Goal: Information Seeking & Learning: Learn about a topic

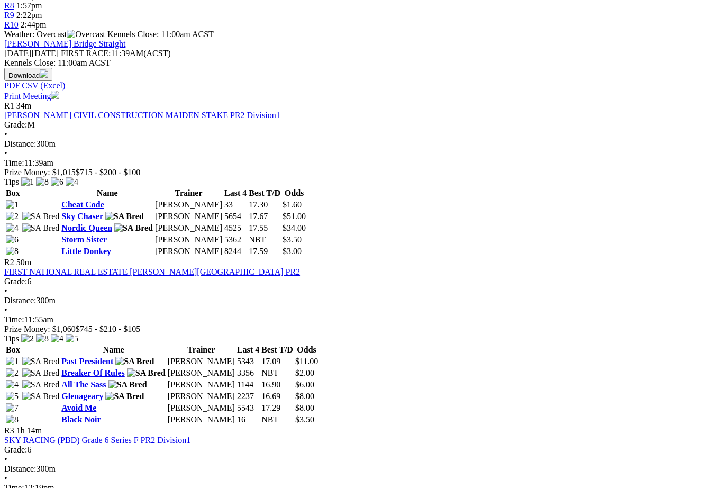
scroll to position [468, 0]
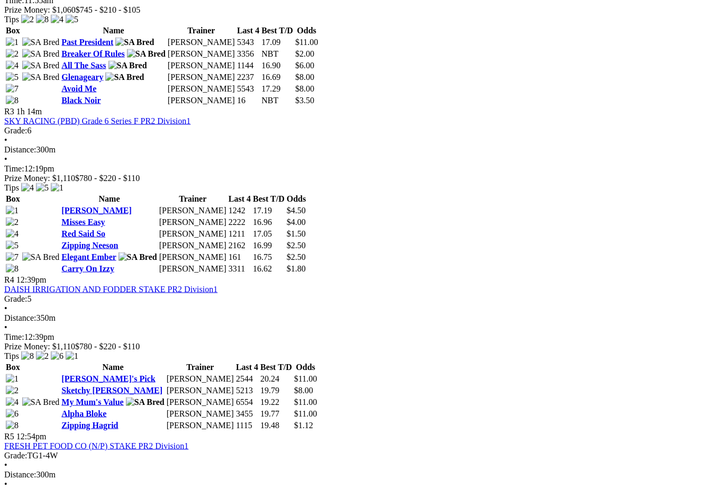
scroll to position [761, 0]
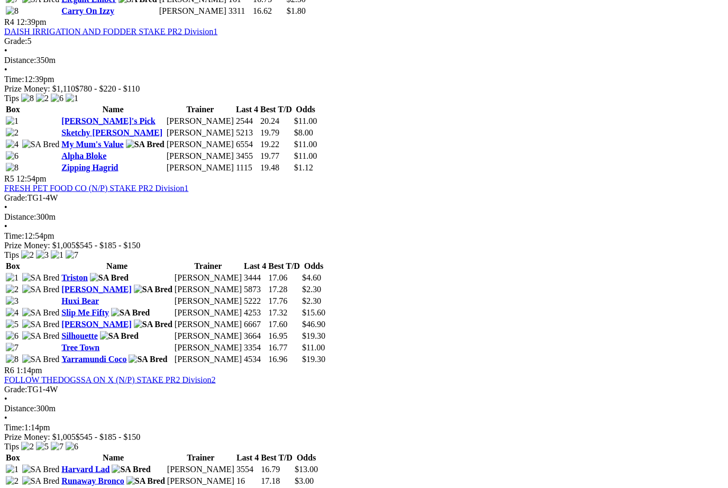
scroll to position [1018, 0]
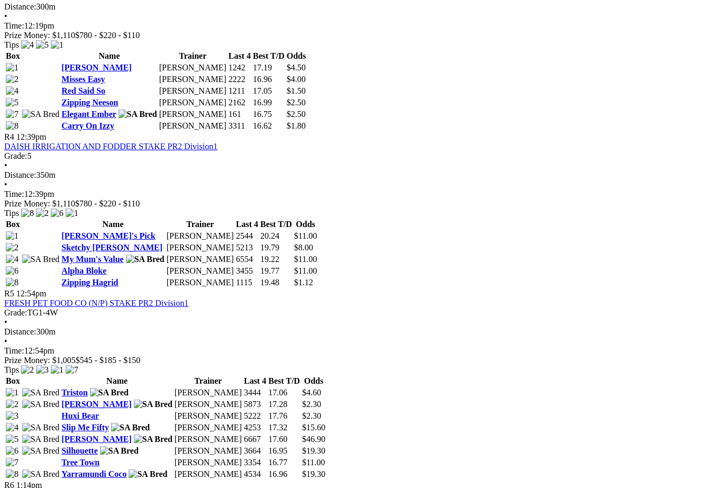
scroll to position [902, 0]
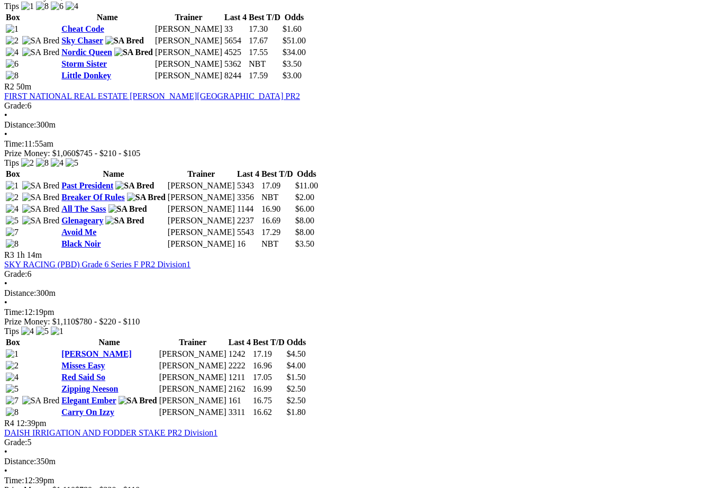
scroll to position [616, 0]
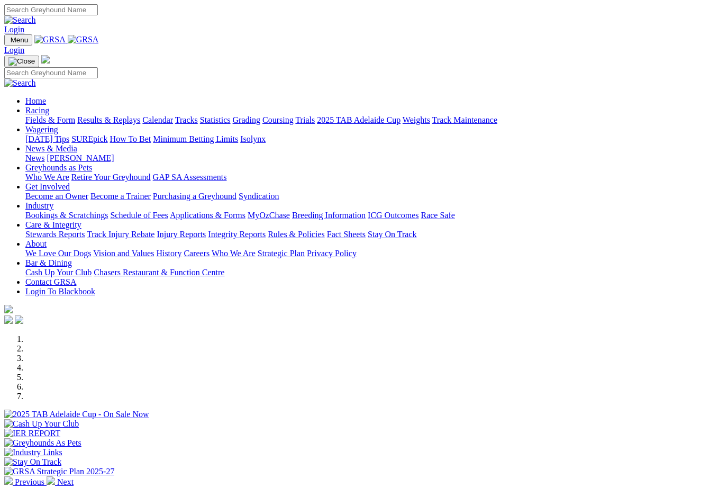
click at [49, 106] on link "Racing" at bounding box center [37, 110] width 24 height 9
click at [137, 115] on link "Results & Replays" at bounding box center [108, 119] width 63 height 9
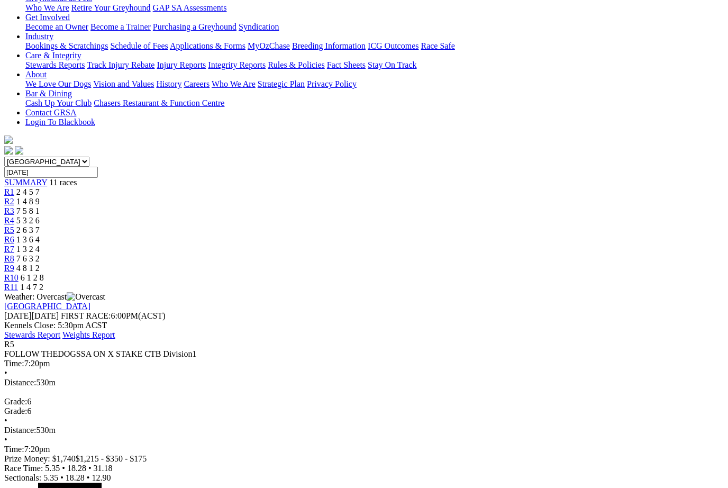
scroll to position [201, 0]
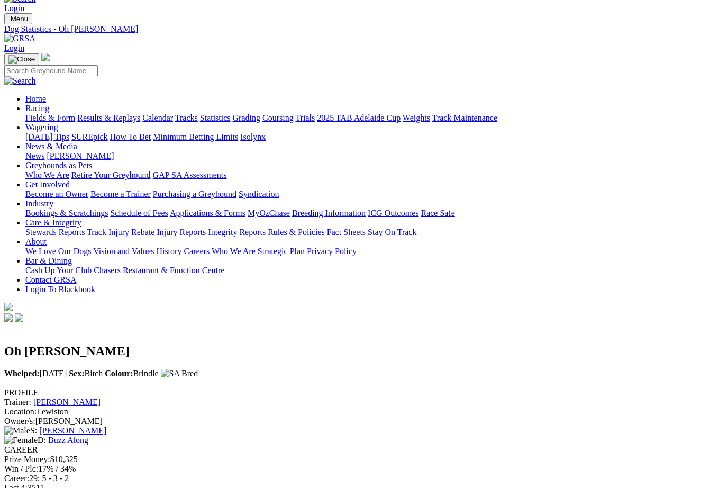
scroll to position [25, 0]
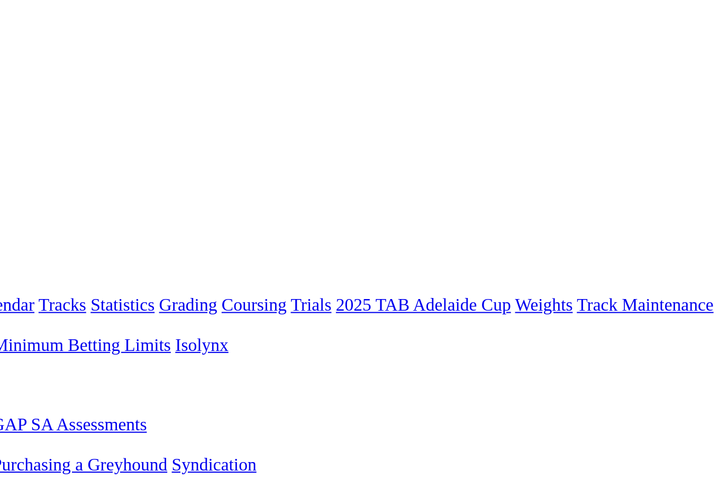
scroll to position [0, 0]
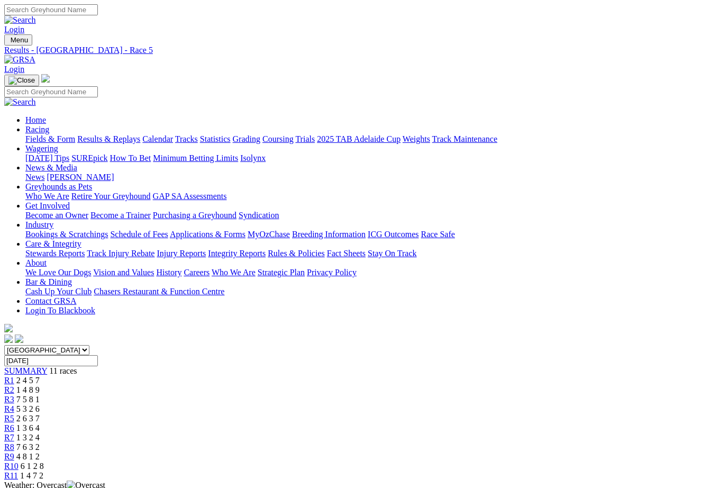
click at [231, 134] on link "Statistics" at bounding box center [215, 138] width 31 height 9
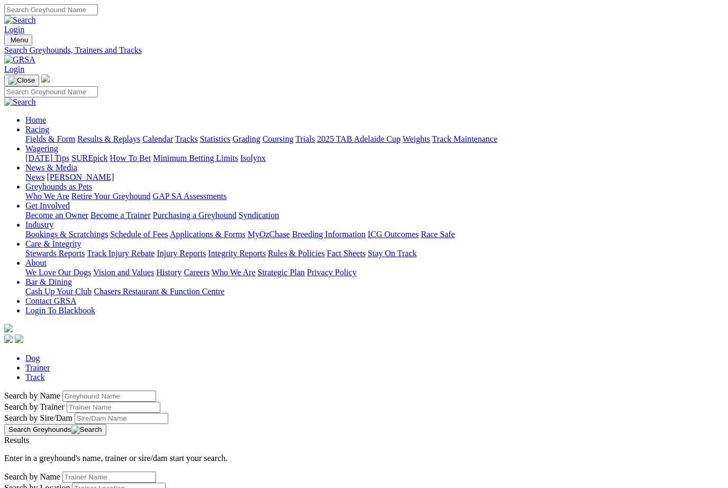
click at [62, 390] on input "Search by Greyhound name" at bounding box center [109, 395] width 94 height 11
type input "[PERSON_NAME]"
click at [106, 424] on button "Search Greyhounds" at bounding box center [55, 430] width 102 height 12
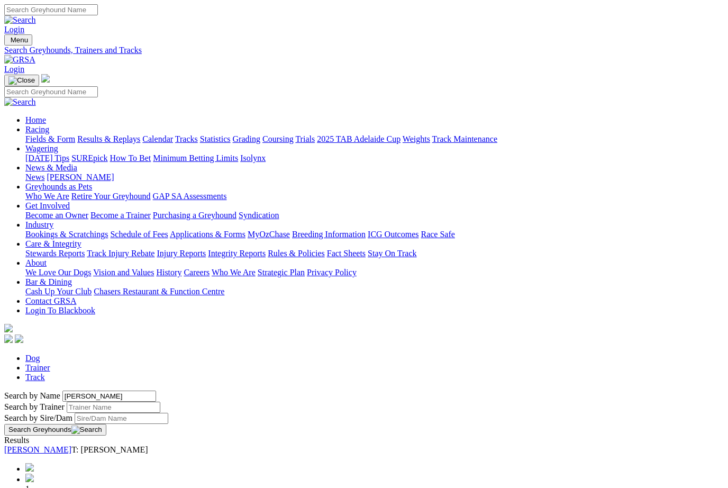
click at [71, 445] on link "[PERSON_NAME]" at bounding box center [37, 449] width 67 height 9
click at [92, 390] on input "[PERSON_NAME]" at bounding box center [109, 395] width 94 height 11
type input "A"
type input "our little force"
click at [106, 424] on button "Search Greyhounds" at bounding box center [55, 430] width 102 height 12
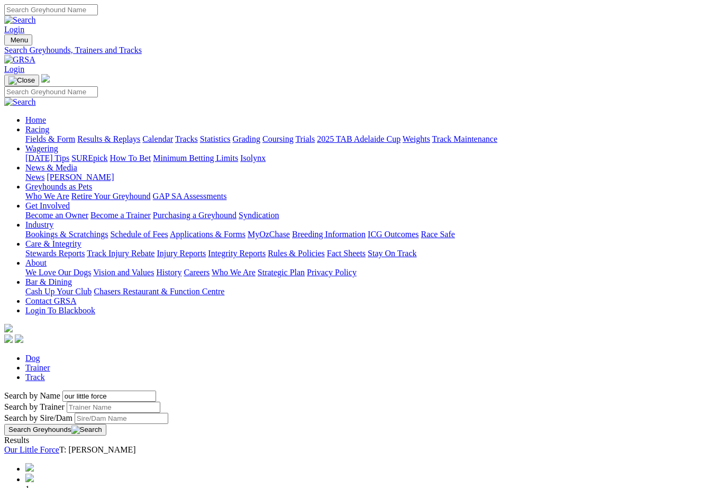
click at [59, 445] on link "Our Little Force" at bounding box center [31, 449] width 55 height 9
click at [92, 390] on input "our little force" at bounding box center [109, 395] width 94 height 11
type input "o"
type input "Ambush"
click at [106, 424] on button "Search Greyhounds" at bounding box center [55, 430] width 102 height 12
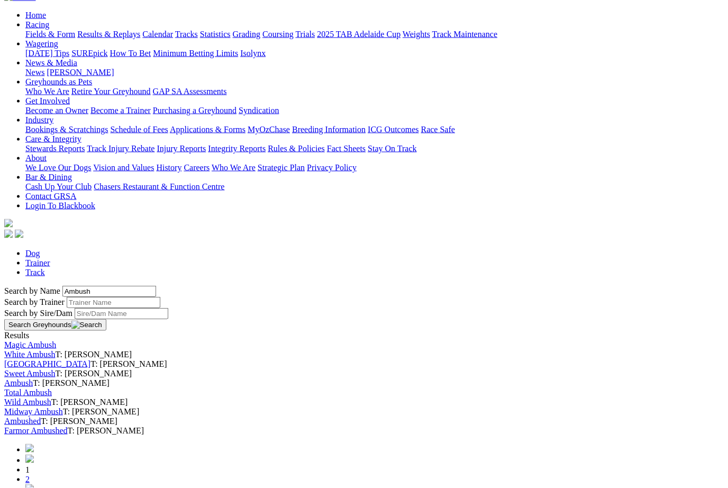
scroll to position [108, 0]
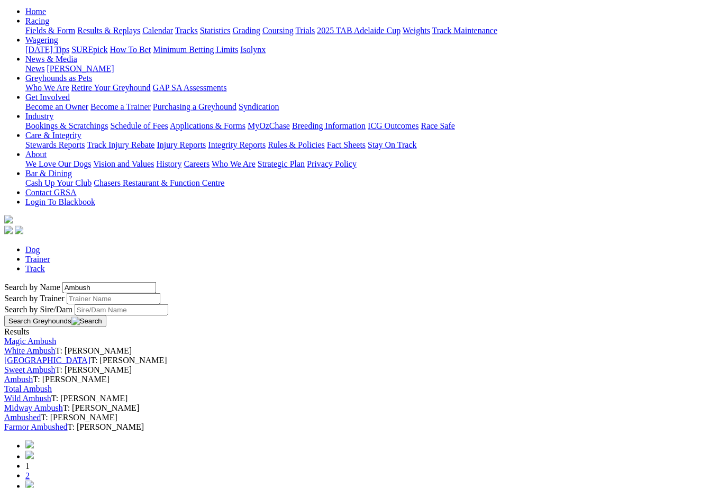
click at [33, 384] on link "Ambush" at bounding box center [18, 379] width 29 height 9
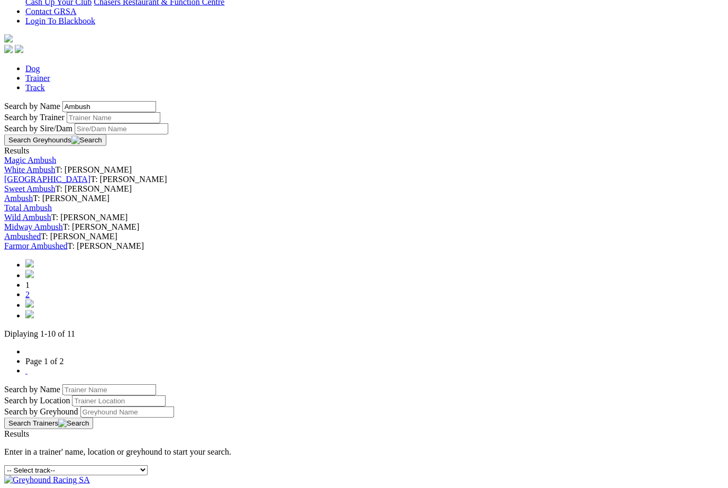
scroll to position [290, 0]
click at [30, 298] on link "2" at bounding box center [27, 293] width 4 height 9
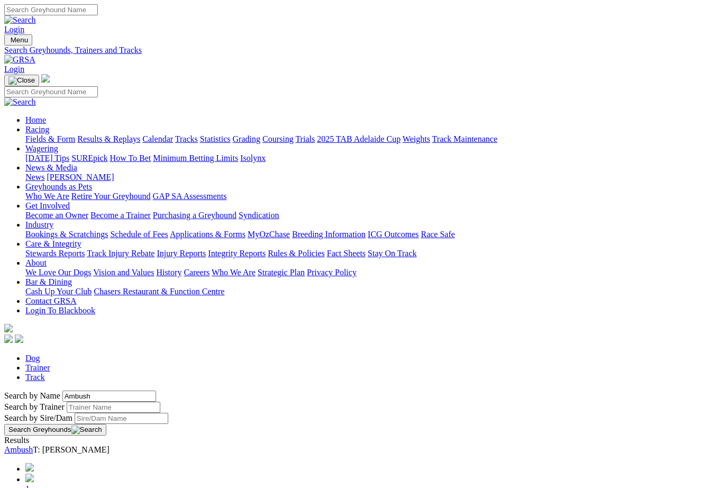
click at [33, 445] on link "Ambush" at bounding box center [18, 449] width 29 height 9
click at [74, 390] on input "Ambush" at bounding box center [109, 395] width 94 height 11
type input "A"
type input "Scary eyes"
click at [106, 424] on button "Search Greyhounds" at bounding box center [55, 430] width 102 height 12
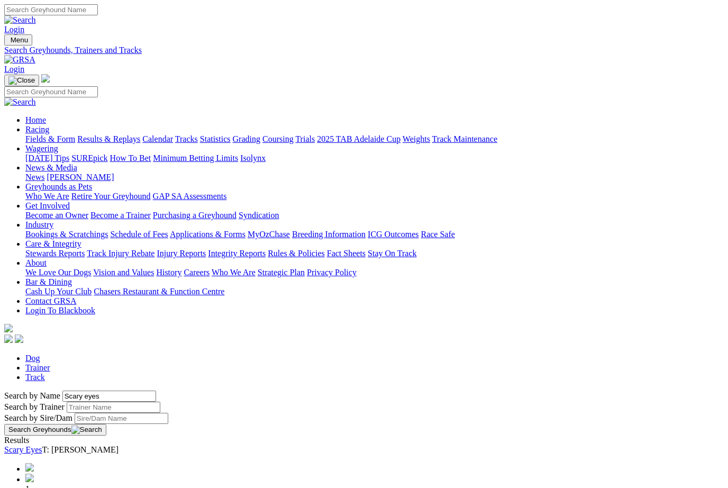
click at [42, 445] on link "Scary Eyes" at bounding box center [23, 449] width 38 height 9
click at [42, 134] on link "Fields & Form" at bounding box center [50, 138] width 50 height 9
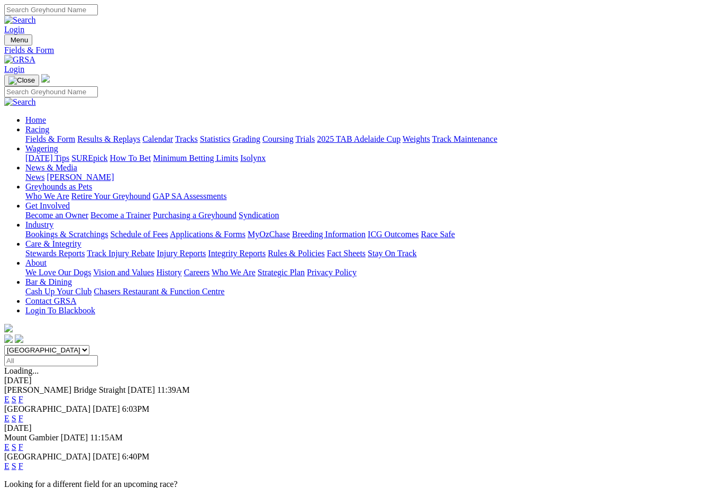
click at [23, 461] on link "F" at bounding box center [21, 465] width 5 height 9
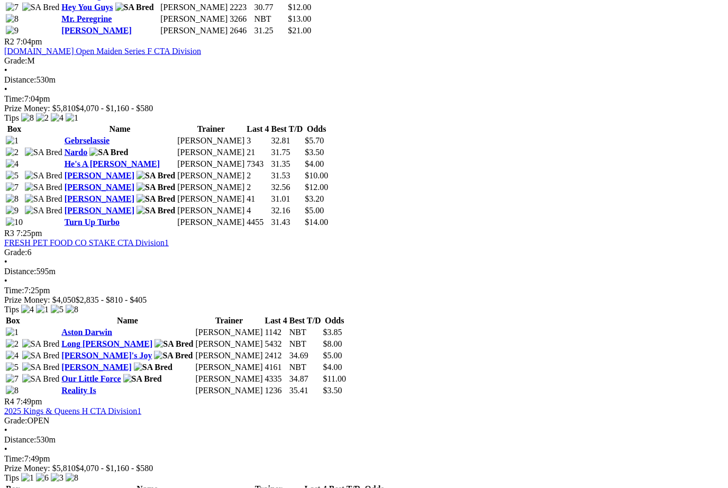
scroll to position [729, 5]
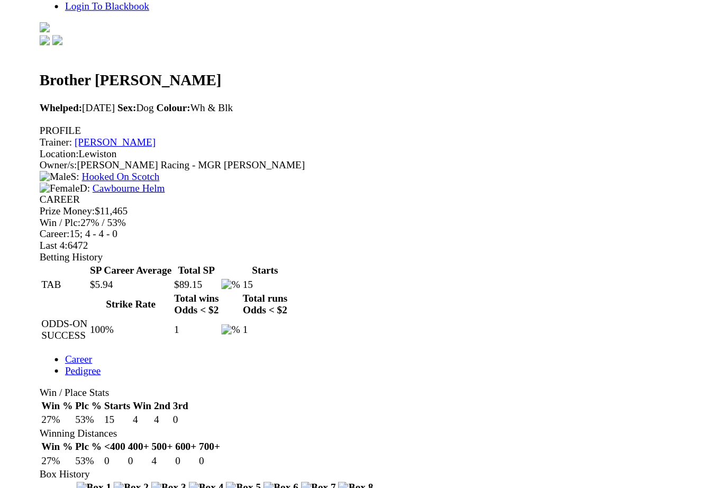
scroll to position [251, 0]
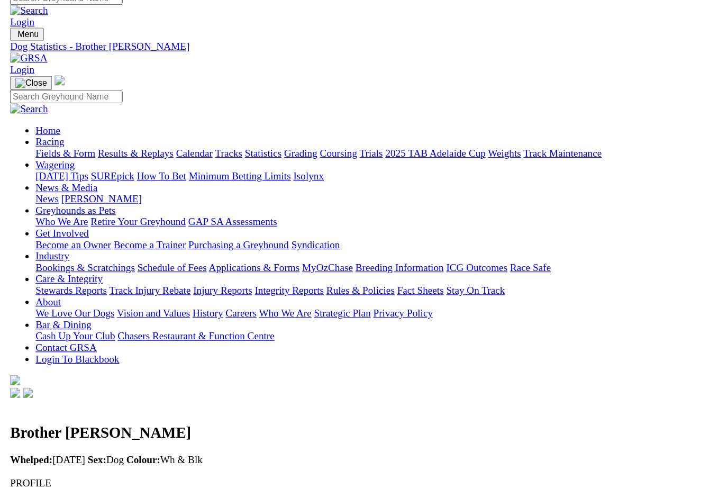
scroll to position [0, 0]
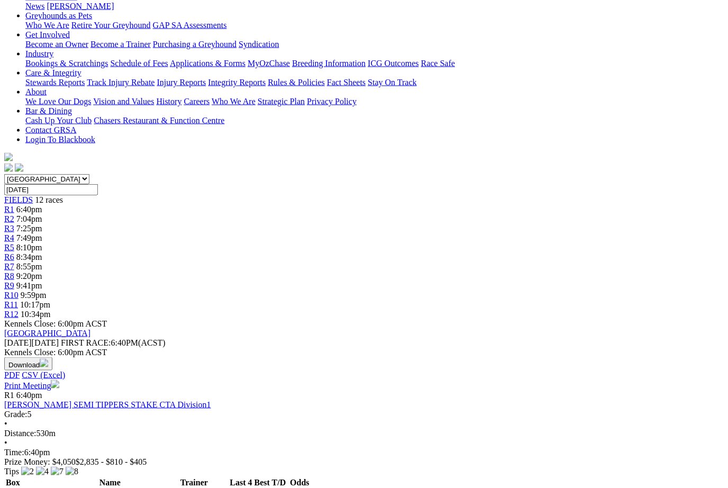
scroll to position [171, 0]
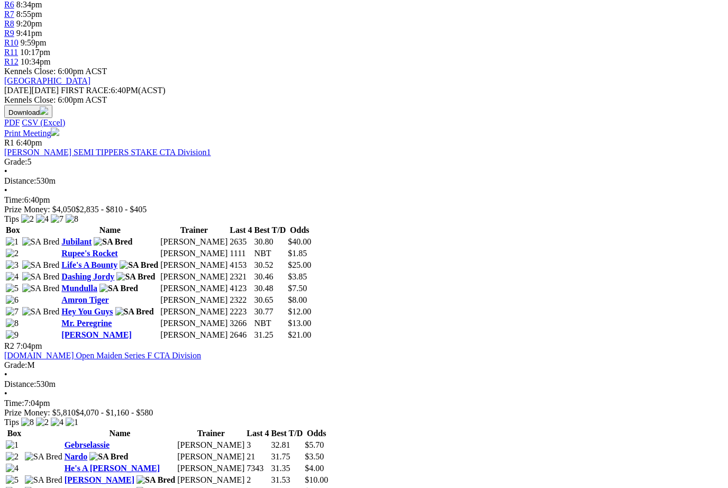
scroll to position [473, 0]
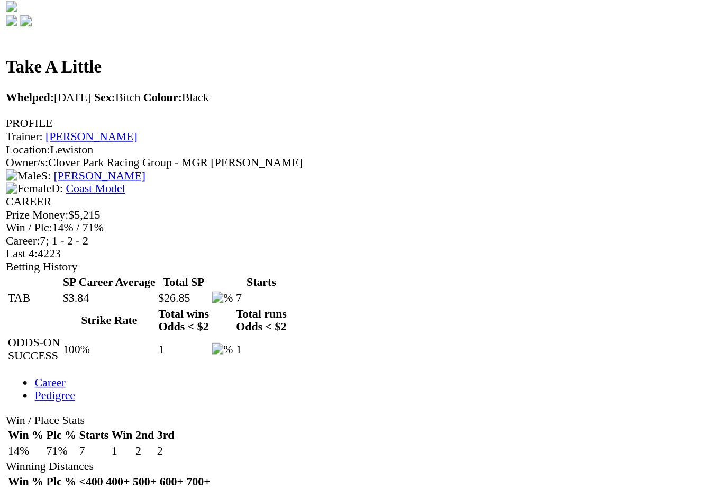
scroll to position [221, 0]
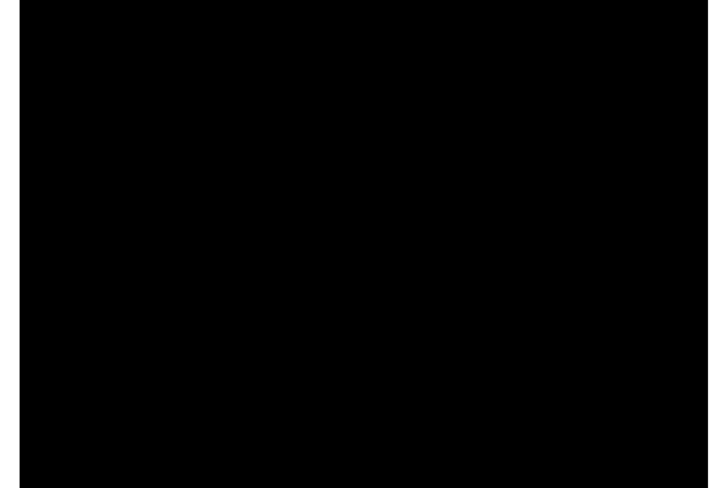
scroll to position [223, 0]
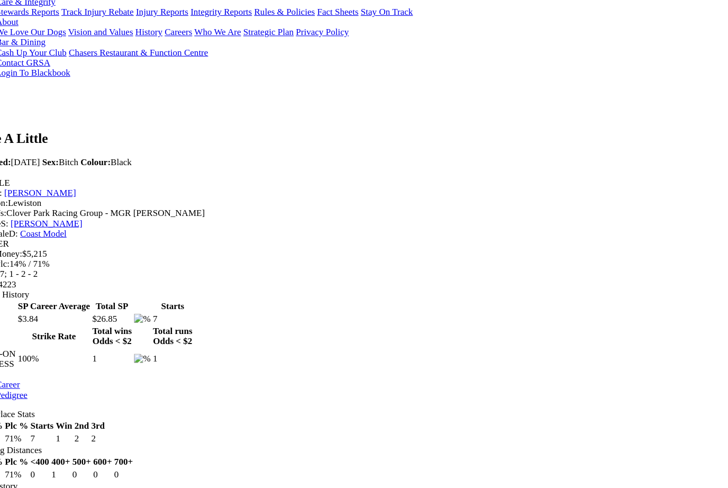
scroll to position [222, 0]
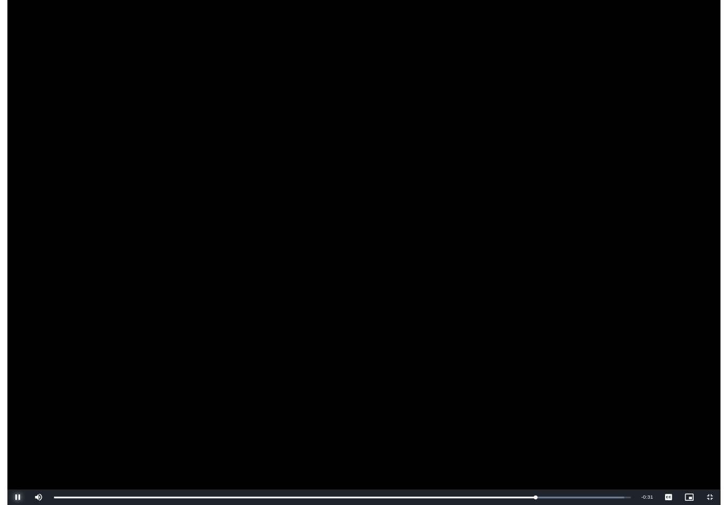
scroll to position [360, 118]
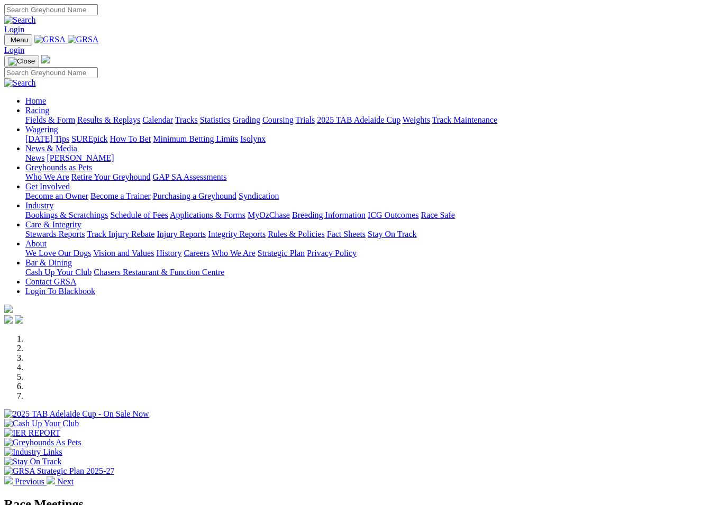
click at [77, 144] on link "News & Media" at bounding box center [51, 148] width 52 height 9
click at [44, 153] on link "News" at bounding box center [34, 157] width 19 height 9
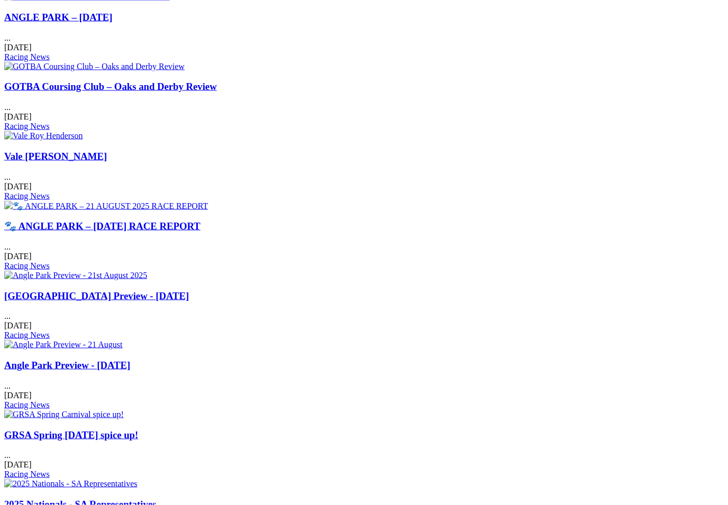
scroll to position [512, 0]
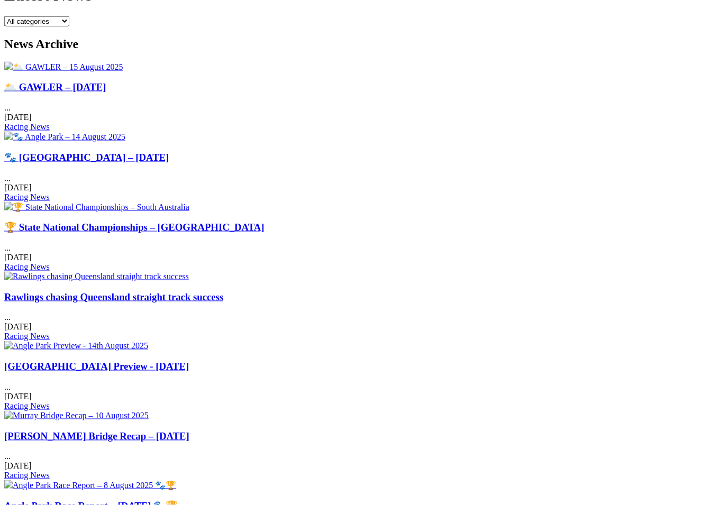
scroll to position [371, 0]
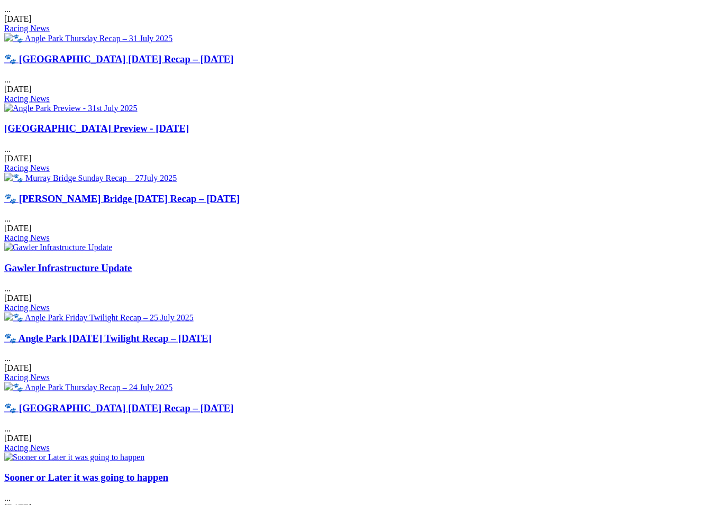
scroll to position [470, 0]
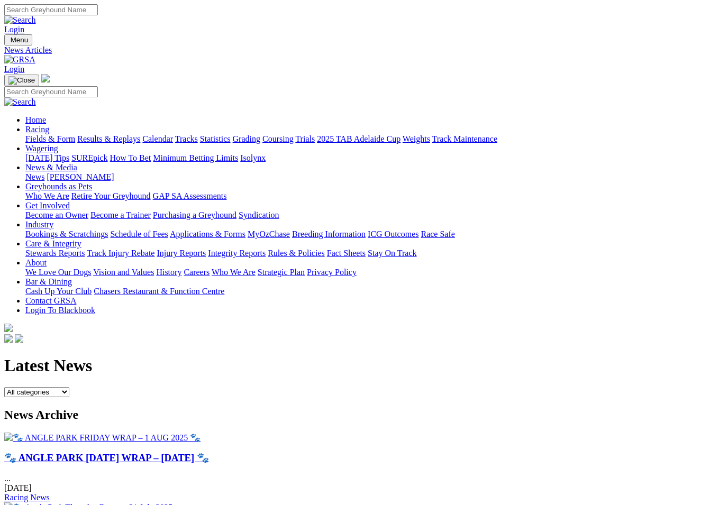
click at [49, 125] on link "Racing" at bounding box center [37, 129] width 24 height 9
click at [43, 134] on link "Fields & Form" at bounding box center [50, 138] width 50 height 9
